Goal: Navigation & Orientation: Understand site structure

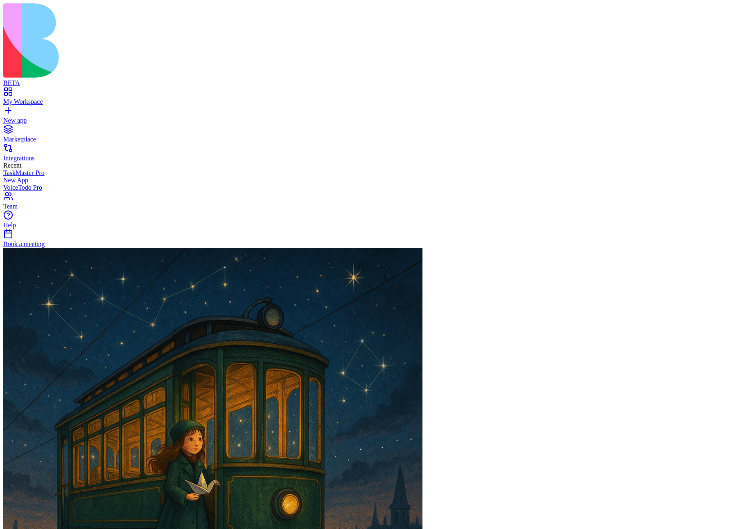
click at [27, 147] on link "Integrations" at bounding box center [375, 154] width 745 height 15
click at [37, 136] on div "Marketplace" at bounding box center [375, 139] width 745 height 7
click at [57, 91] on link "My Workspace" at bounding box center [375, 98] width 745 height 15
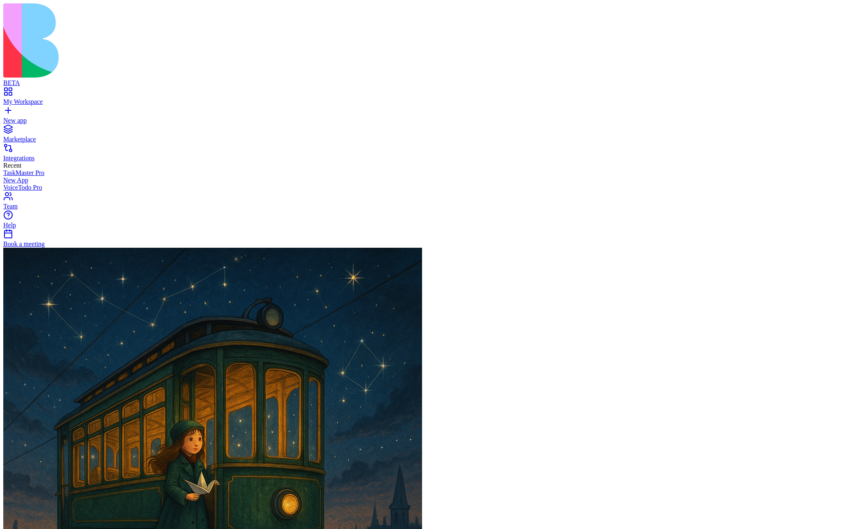
scroll to position [6051, 0]
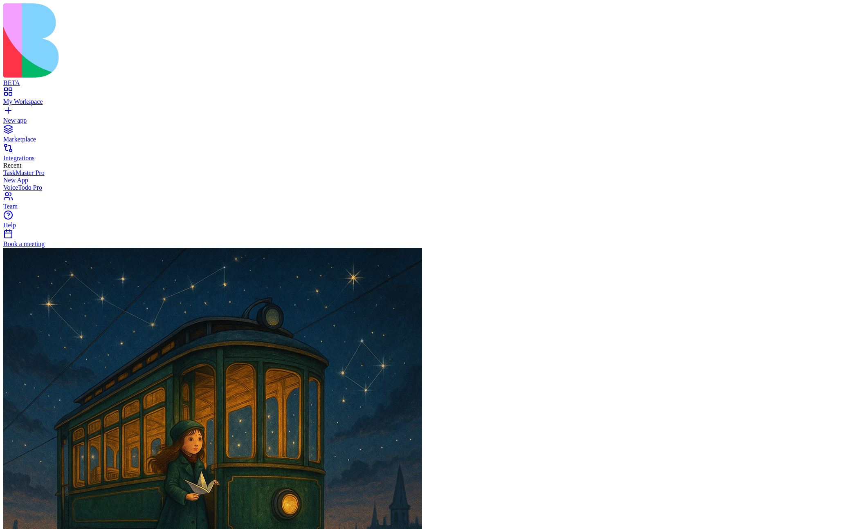
click at [11, 91] on link "My Workspace" at bounding box center [423, 98] width 841 height 15
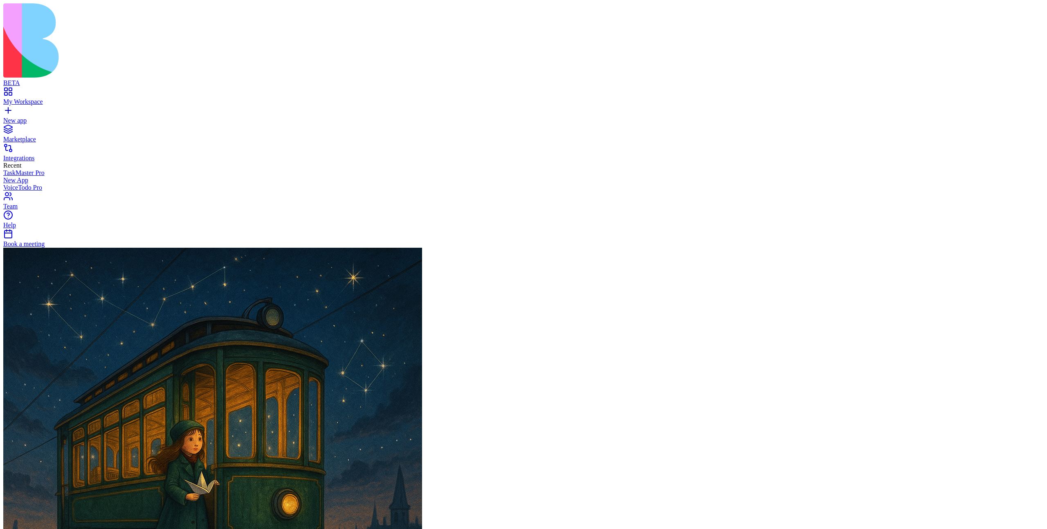
click at [39, 117] on div "New app" at bounding box center [523, 120] width 1041 height 7
click at [52, 98] on div "My Workspace" at bounding box center [523, 101] width 1041 height 7
click at [47, 117] on div "New app" at bounding box center [523, 120] width 1041 height 7
click at [49, 128] on link "Marketplace" at bounding box center [523, 135] width 1041 height 15
